Goal: Transaction & Acquisition: Book appointment/travel/reservation

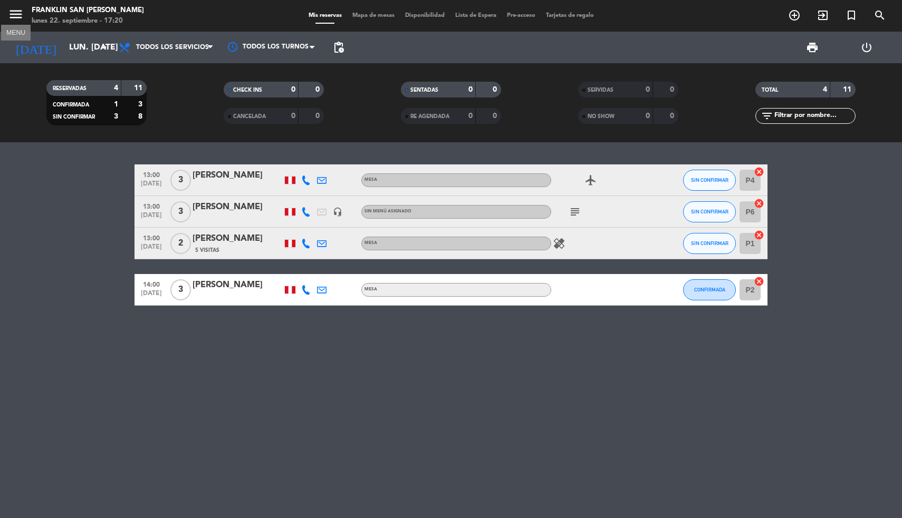
click at [18, 17] on icon "menu" at bounding box center [16, 14] width 16 height 16
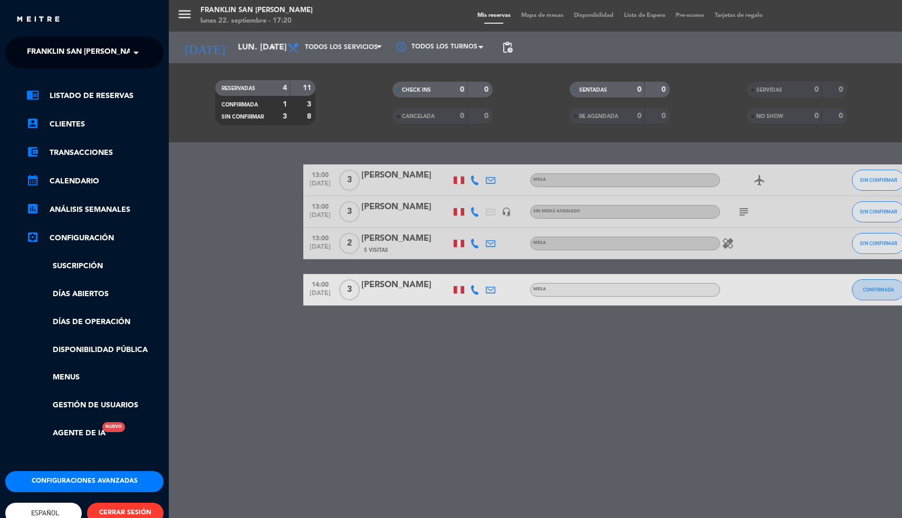
click at [35, 45] on span "Franklin San [PERSON_NAME]" at bounding box center [86, 53] width 118 height 22
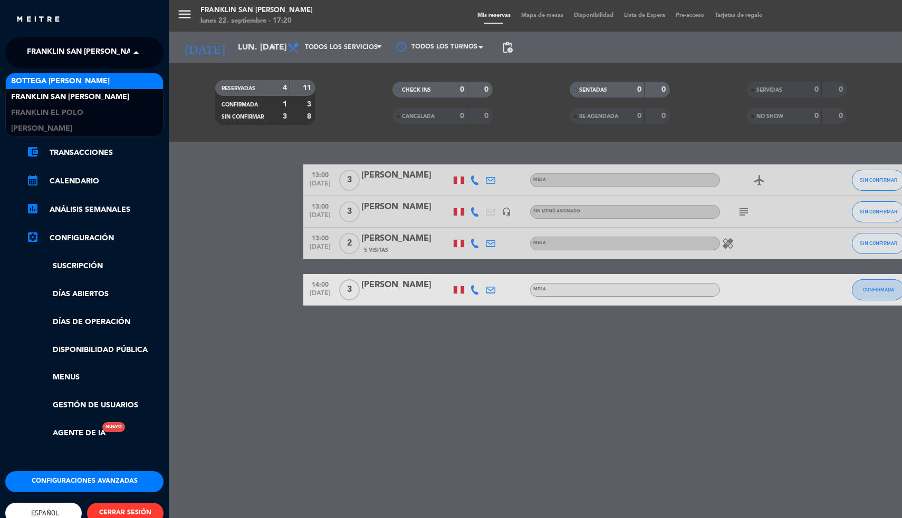
click at [42, 78] on span "Bottega [PERSON_NAME]" at bounding box center [60, 81] width 99 height 12
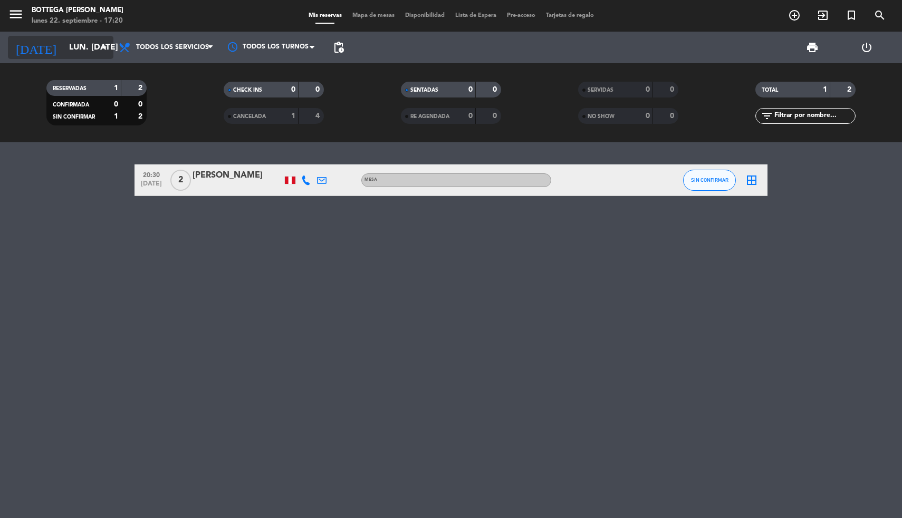
click at [64, 53] on input "lun. [DATE]" at bounding box center [119, 47] width 111 height 21
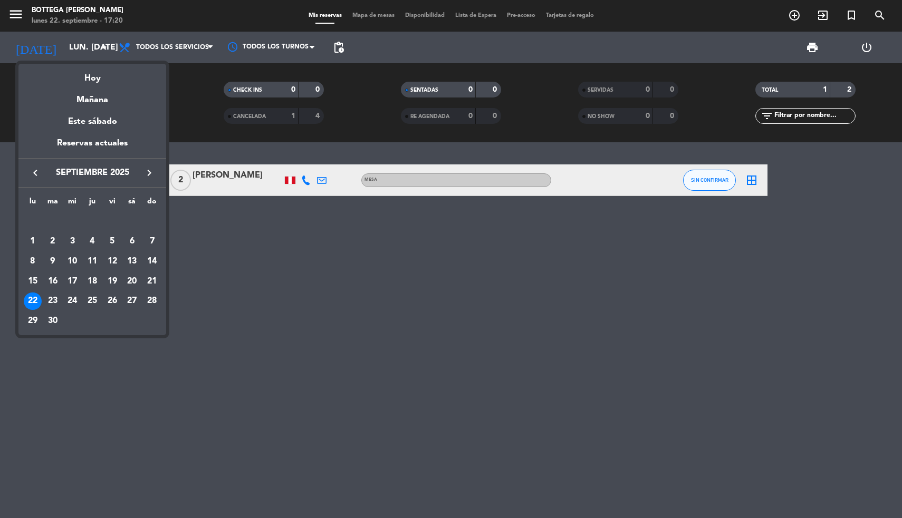
click at [221, 259] on div at bounding box center [451, 259] width 902 height 518
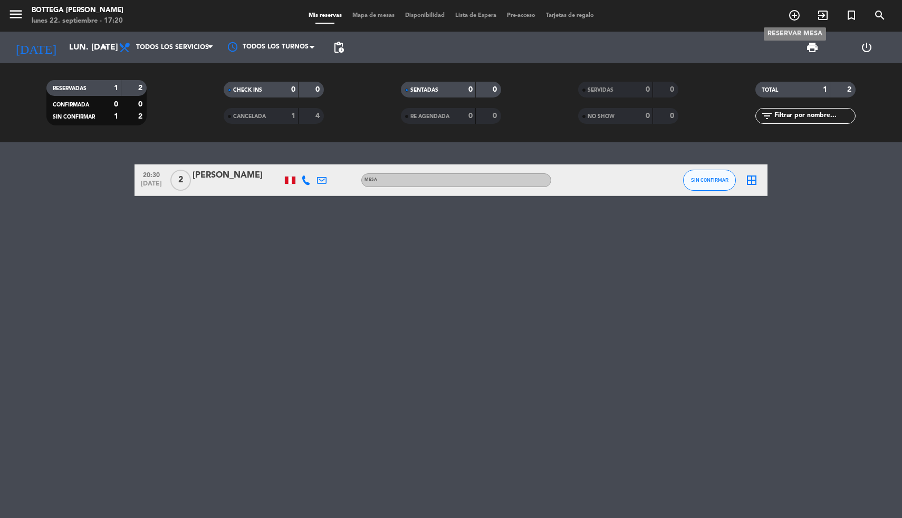
click at [795, 14] on icon "add_circle_outline" at bounding box center [794, 15] width 13 height 13
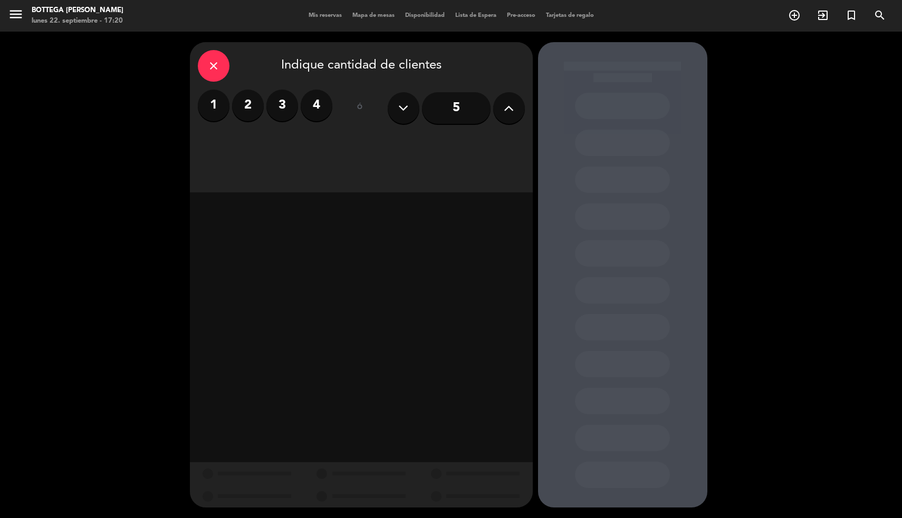
click at [288, 104] on label "3" at bounding box center [282, 106] width 32 height 32
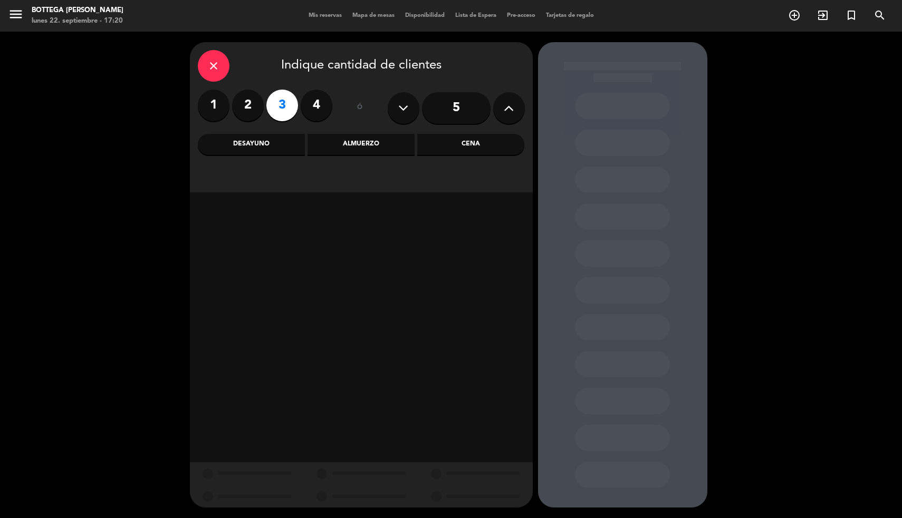
click at [452, 147] on div "Cena" at bounding box center [470, 144] width 107 height 21
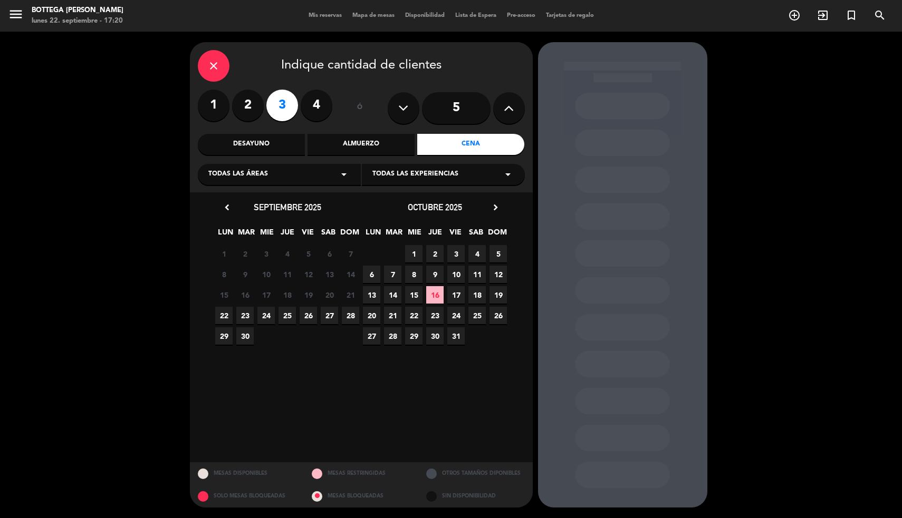
click at [227, 317] on span "22" at bounding box center [223, 315] width 17 height 17
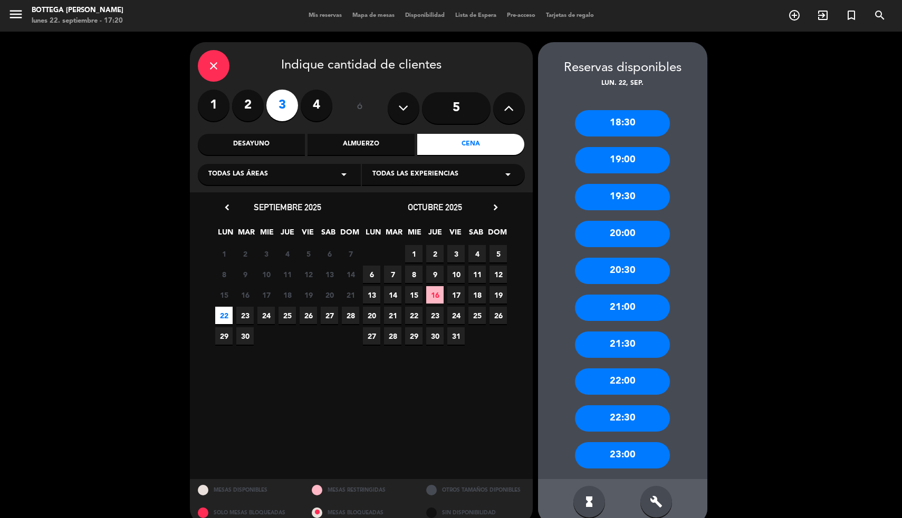
click at [639, 154] on div "19:00" at bounding box center [622, 160] width 95 height 26
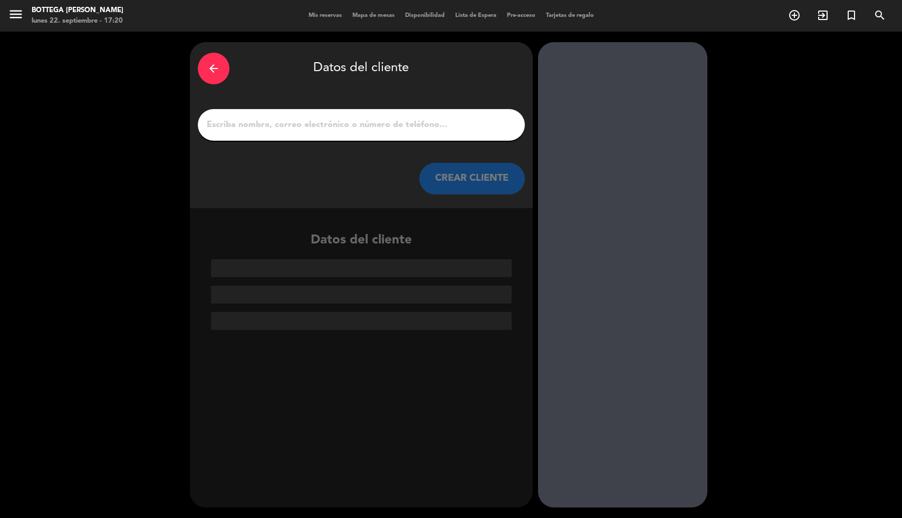
click at [430, 132] on input "1" at bounding box center [361, 125] width 311 height 15
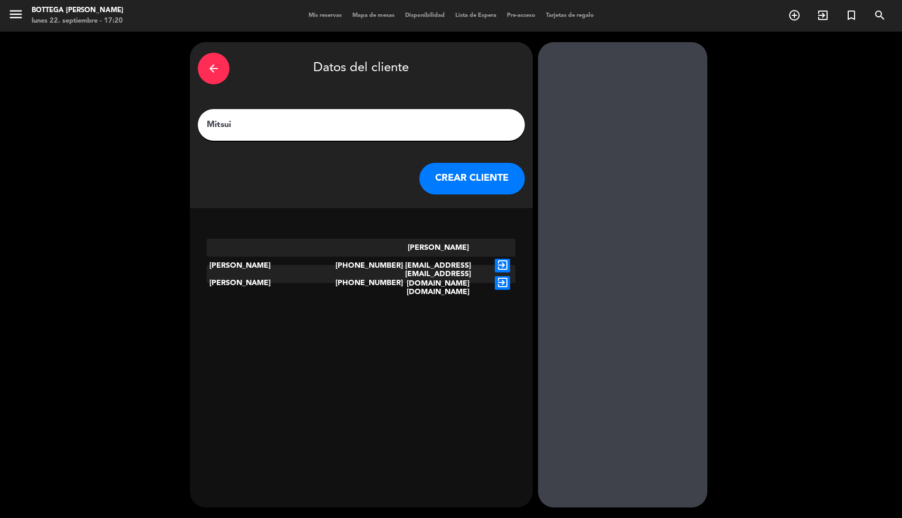
type input "Mitsui"
click at [478, 184] on button "CREAR CLIENTE" at bounding box center [471, 179] width 105 height 32
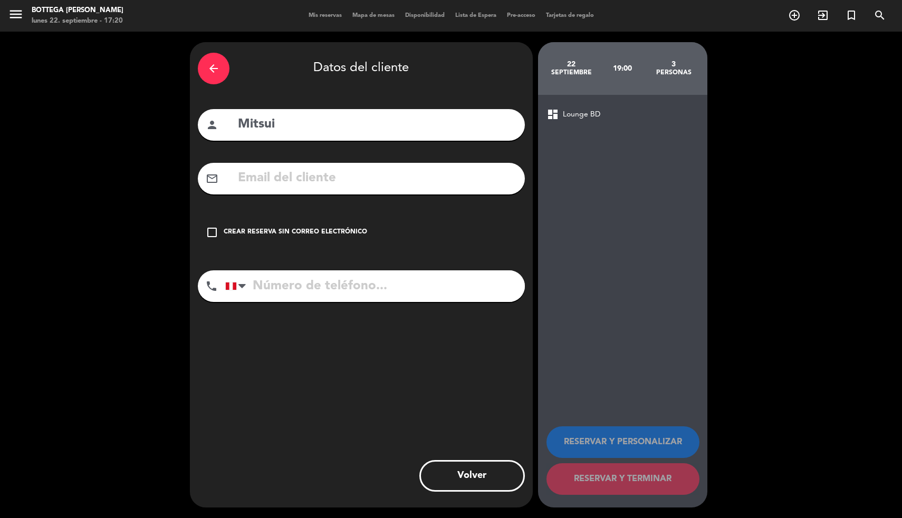
click at [317, 221] on div "check_box_outline_blank Crear reserva sin correo electrónico" at bounding box center [361, 233] width 327 height 32
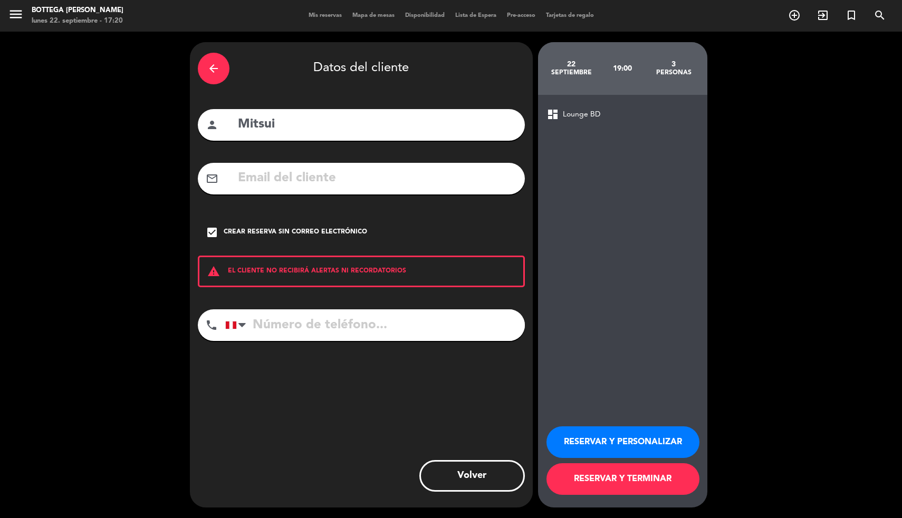
click at [302, 323] on input "tel" at bounding box center [375, 326] width 300 height 32
type input "944 001 332"
click at [644, 487] on button "RESERVAR Y TERMINAR" at bounding box center [622, 480] width 153 height 32
